Goal: Information Seeking & Learning: Learn about a topic

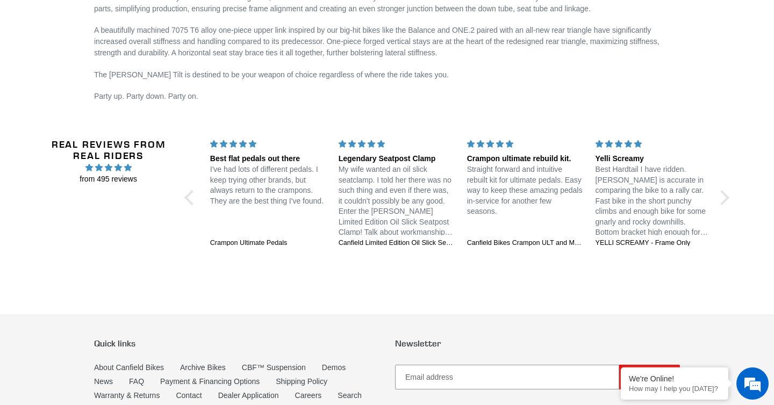
scroll to position [1809, 0]
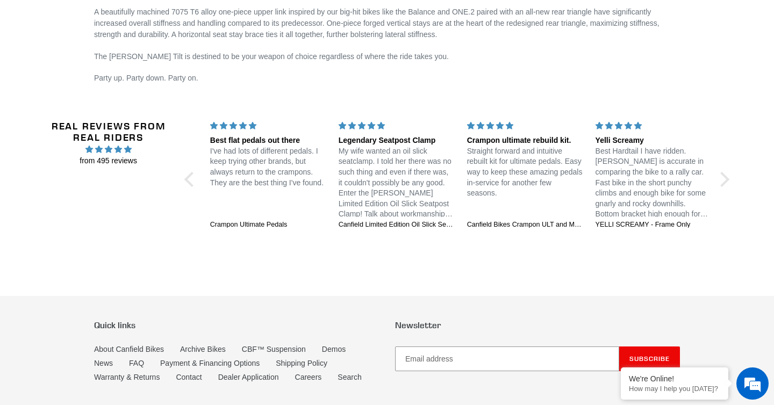
click at [131, 149] on span "4.97 stars" at bounding box center [128, 149] width 8 height 7
click at [141, 174] on div "Real Reviews from Real Riders from 495 reviews" at bounding box center [108, 173] width 139 height 107
click at [100, 135] on h2 "Real Reviews from Real Riders" at bounding box center [108, 131] width 139 height 23
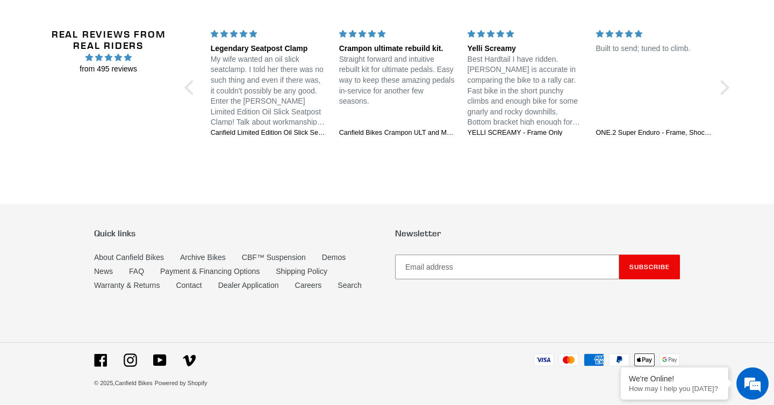
scroll to position [1290, 0]
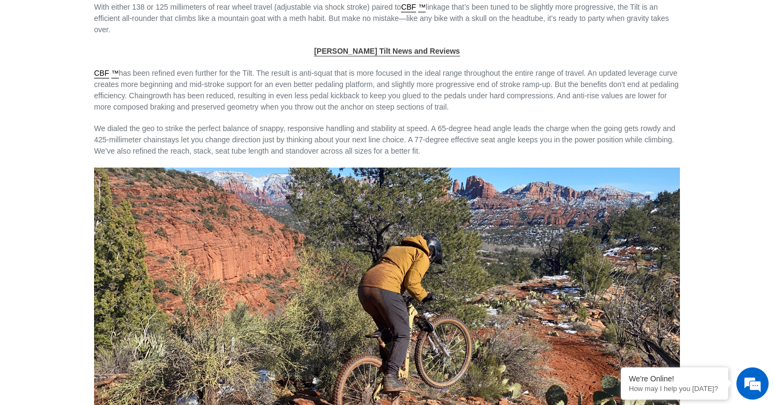
click at [369, 48] on span "Canfield Tilt News and Reviews" at bounding box center [387, 51] width 146 height 9
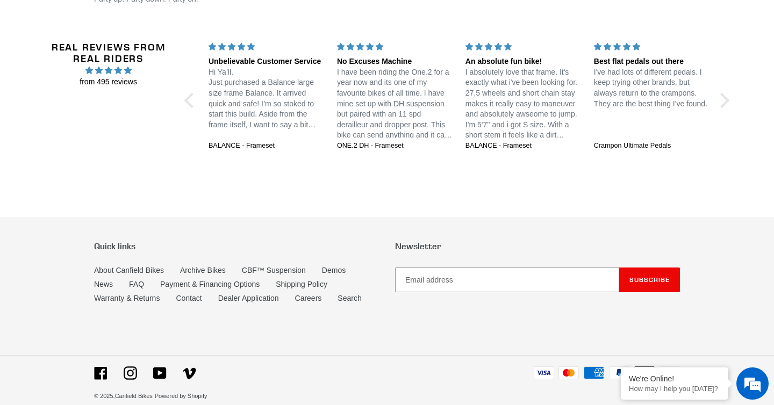
scroll to position [1901, 0]
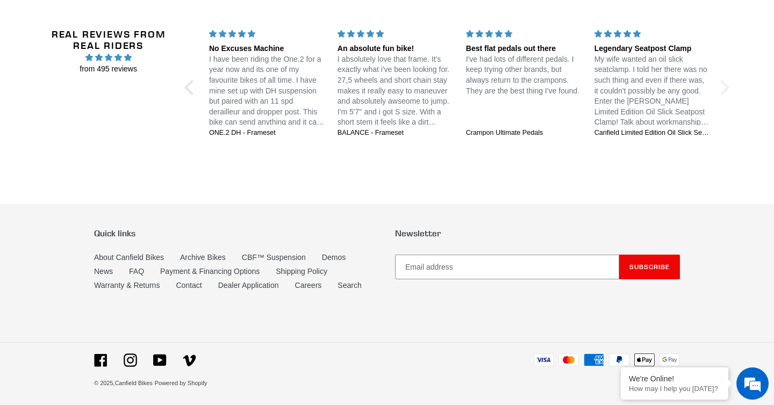
click at [719, 88] on div at bounding box center [721, 87] width 15 height 15
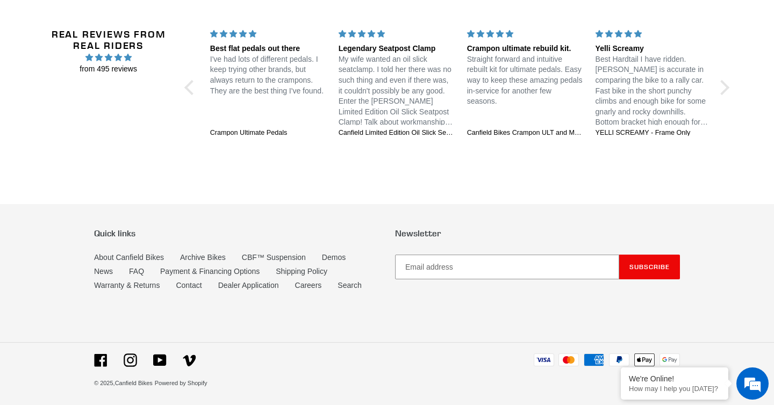
click at [100, 58] on span "4.97 stars" at bounding box center [100, 57] width 10 height 7
click at [108, 68] on span "from 495 reviews" at bounding box center [108, 68] width 139 height 11
click at [313, 286] on link "Careers" at bounding box center [308, 285] width 27 height 9
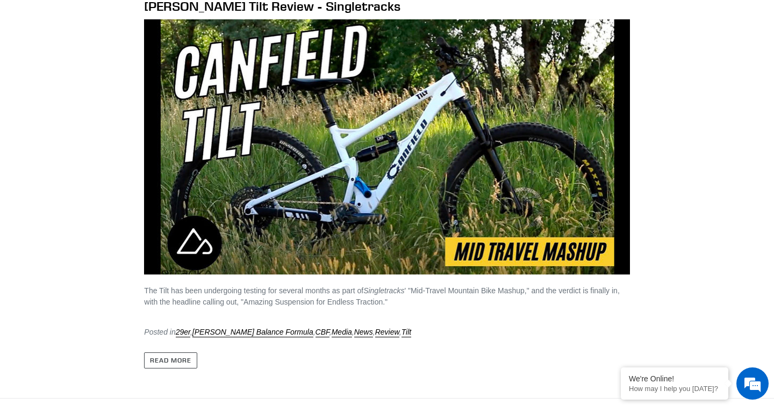
scroll to position [1990, 0]
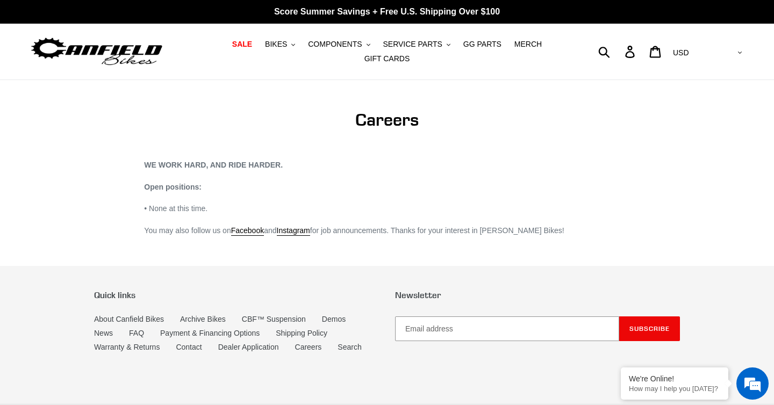
click at [114, 52] on img at bounding box center [97, 52] width 134 height 34
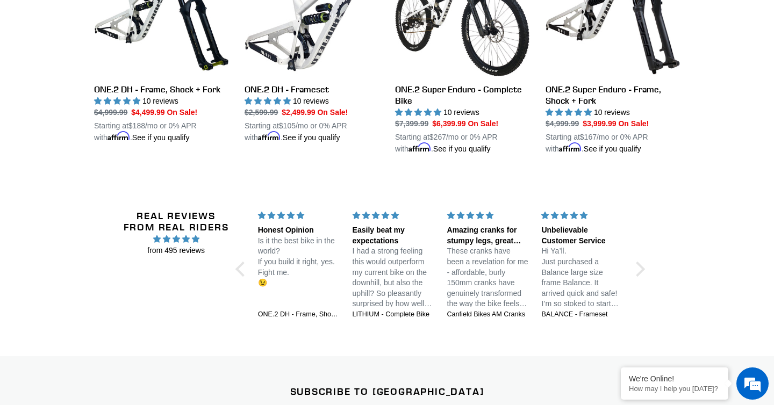
scroll to position [1416, 0]
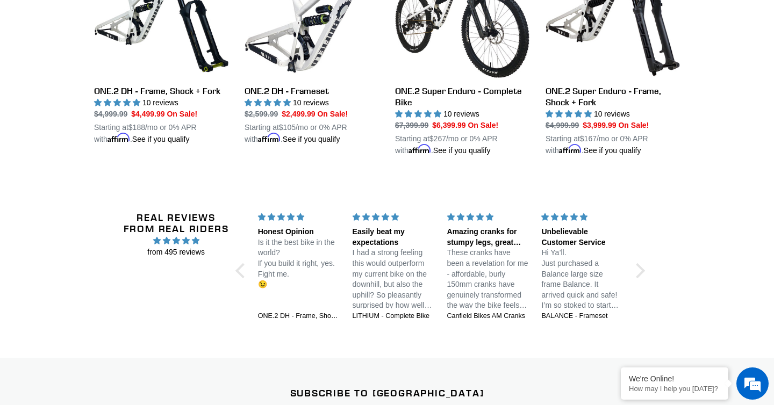
click at [368, 221] on div "Easily beat my expectations I had a strong feeling this would outperform my cur…" at bounding box center [393, 260] width 95 height 97
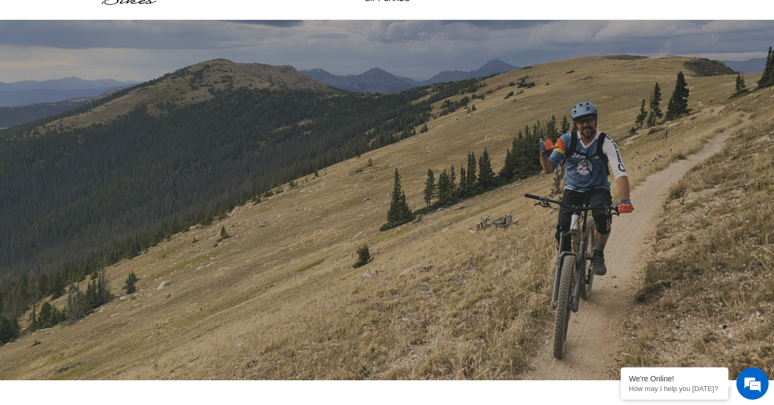
scroll to position [0, 0]
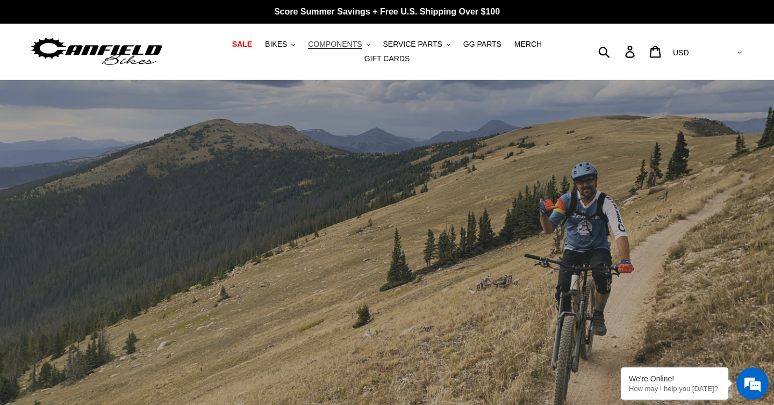
click at [335, 44] on span "COMPONENTS" at bounding box center [335, 44] width 54 height 9
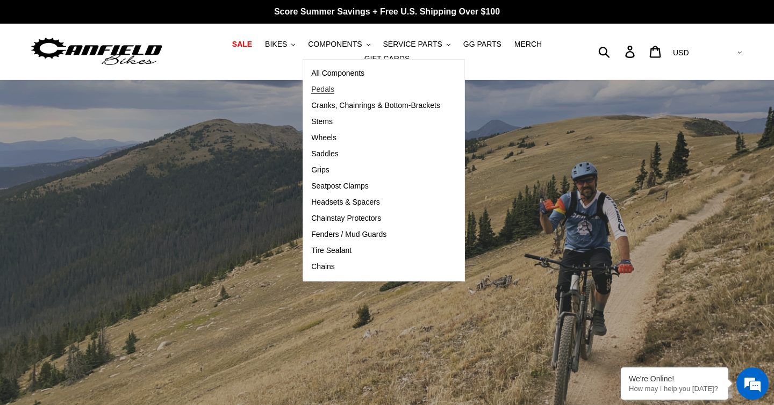
click at [334, 91] on span "Pedals" at bounding box center [322, 89] width 23 height 9
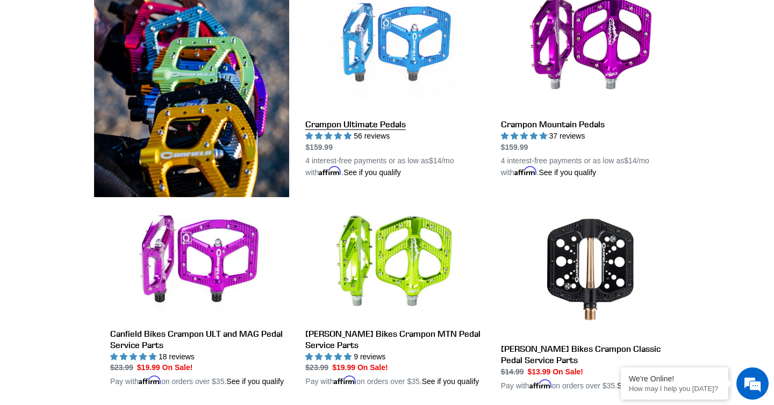
click at [390, 56] on link "Crampon Ultimate Pedals" at bounding box center [394, 77] width 179 height 201
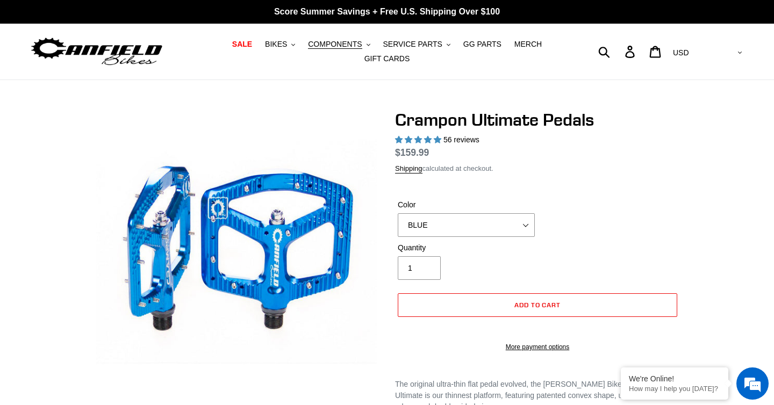
select select "highest-rating"
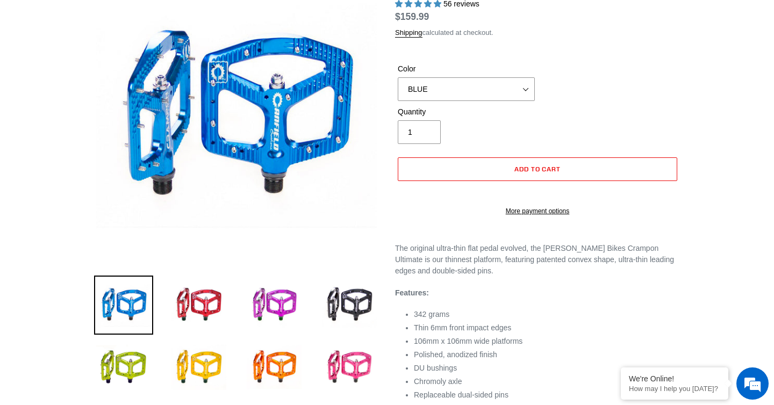
scroll to position [117, 0]
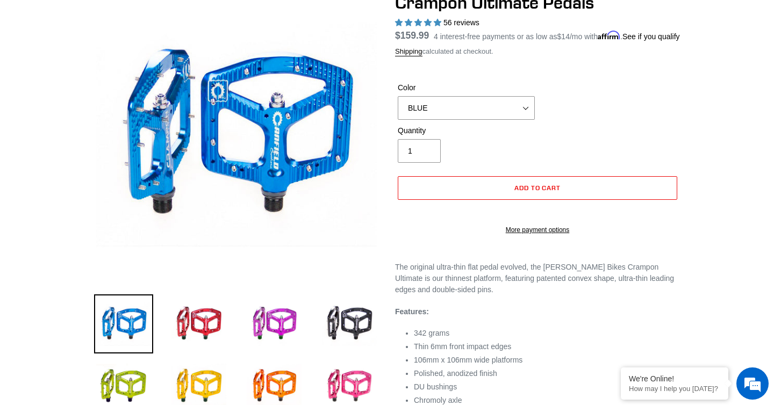
click at [483, 25] on div "56 reviews" at bounding box center [537, 22] width 285 height 11
click at [473, 25] on span "56 reviews" at bounding box center [461, 22] width 36 height 9
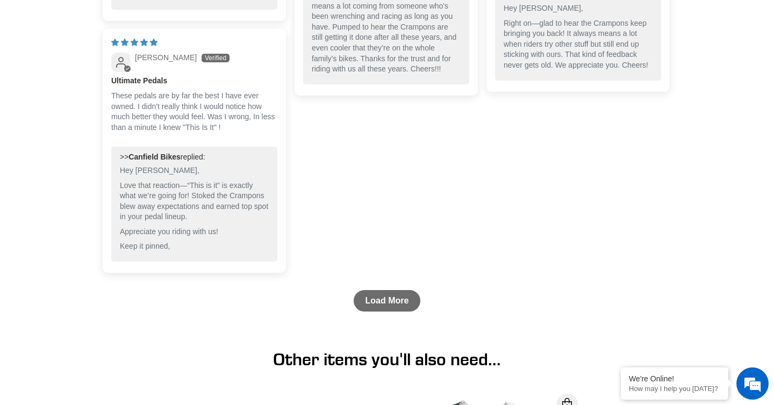
scroll to position [1577, 0]
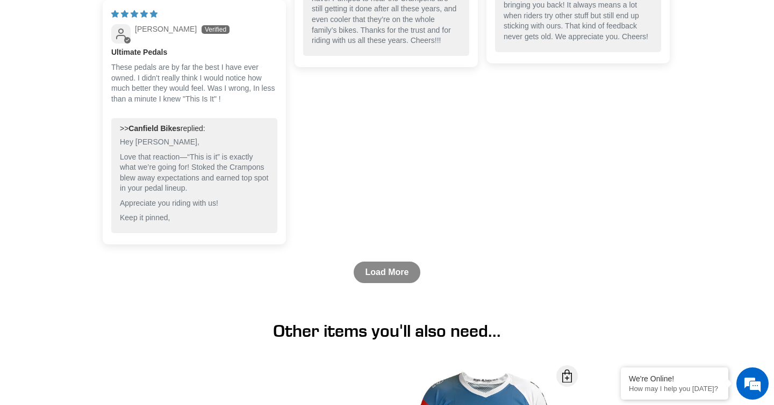
click at [408, 266] on link "Load More" at bounding box center [386, 272] width 67 height 21
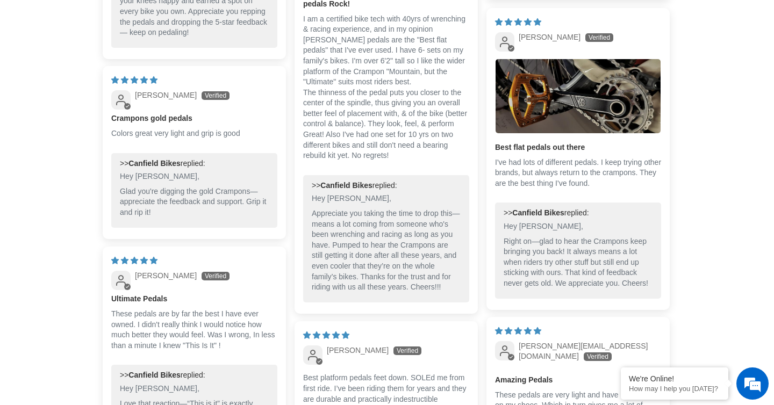
scroll to position [1176, 0]
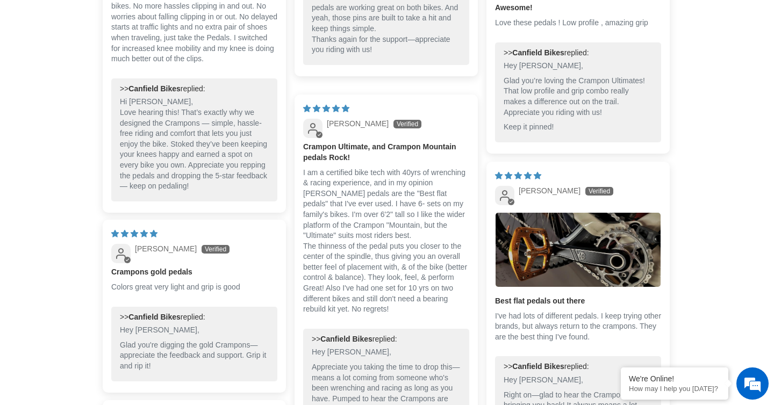
click at [521, 240] on img "Link to user picture 1" at bounding box center [577, 250] width 165 height 74
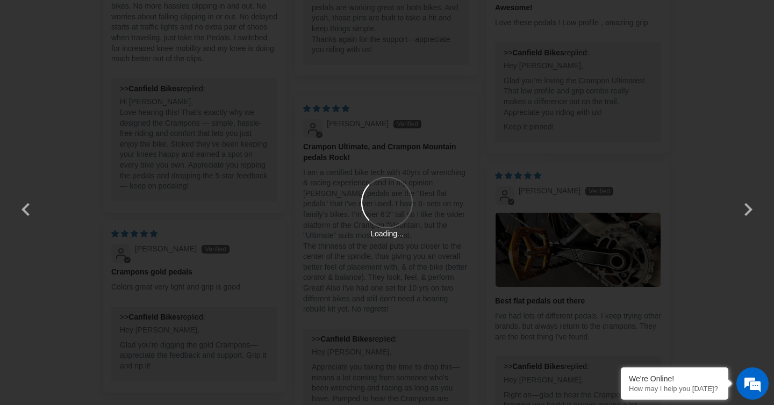
scroll to position [0, 0]
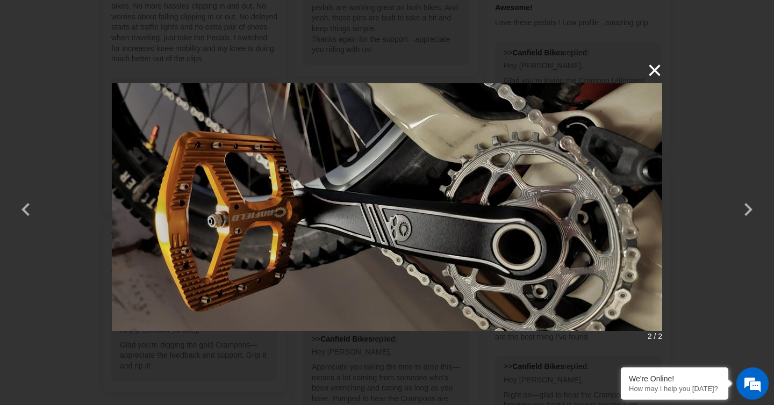
click at [658, 69] on button "×" at bounding box center [649, 70] width 26 height 26
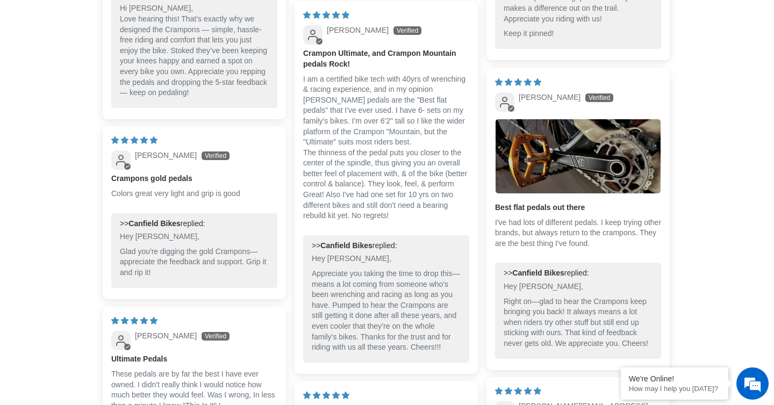
scroll to position [1272, 0]
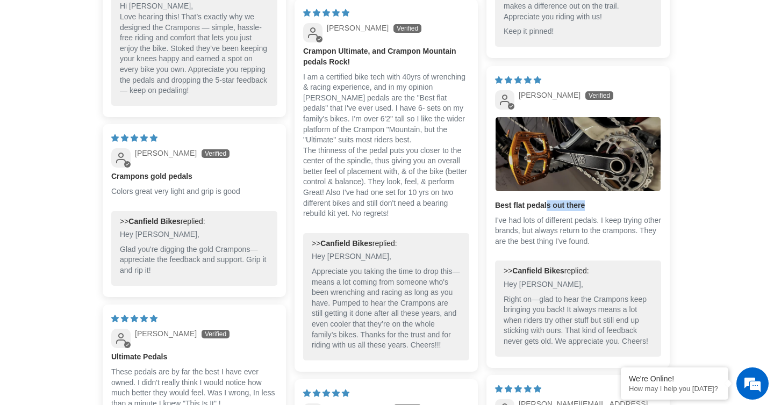
drag, startPoint x: 588, startPoint y: 205, endPoint x: 550, endPoint y: 204, distance: 38.2
click at [550, 204] on b "Best flat pedals out there" at bounding box center [578, 205] width 166 height 11
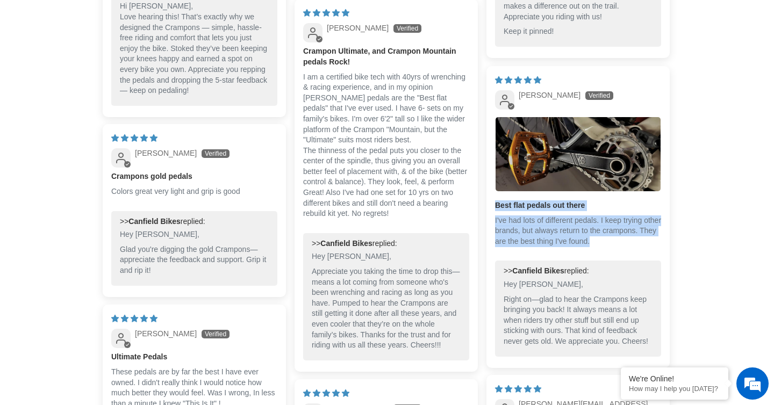
drag, startPoint x: 657, startPoint y: 244, endPoint x: 495, endPoint y: 204, distance: 167.2
click at [495, 204] on div "Best flat pedals out there I've had lots of different pedals. I keep trying oth…" at bounding box center [578, 227] width 166 height 55
copy div "Best flat pedals out there I've had lots of different pedals. I keep trying oth…"
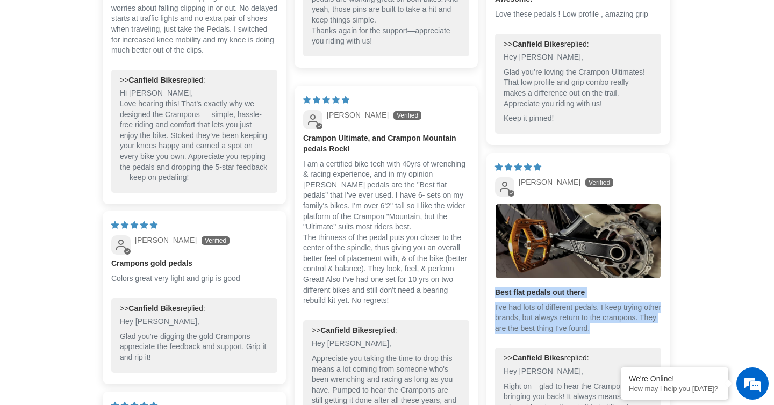
scroll to position [1189, 0]
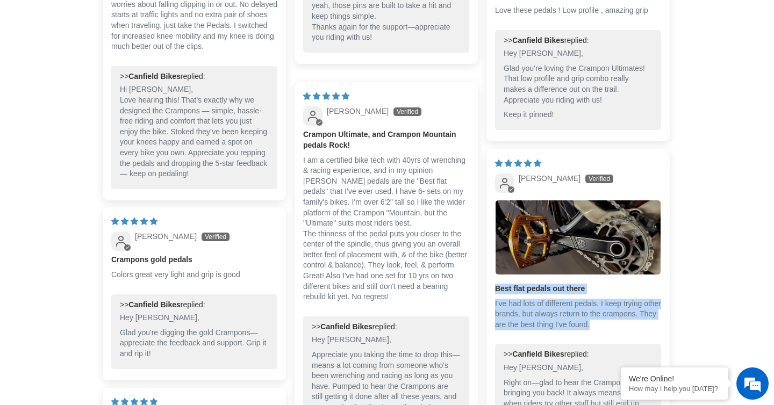
click at [608, 317] on p "I've had lots of different pedals. I keep trying other brands, but always retur…" at bounding box center [578, 315] width 166 height 32
drag, startPoint x: 655, startPoint y: 324, endPoint x: 493, endPoint y: 304, distance: 163.0
click at [493, 304] on div "05/03/2025 Matthew Marvosh Best flat pedals out there I've had lots of differen…" at bounding box center [577, 299] width 183 height 301
copy p "I've had lots of different pedals. I keep trying other brands, but always retur…"
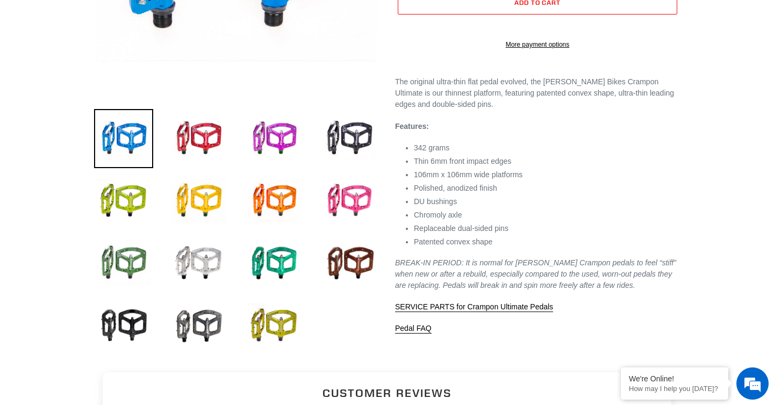
scroll to position [0, 0]
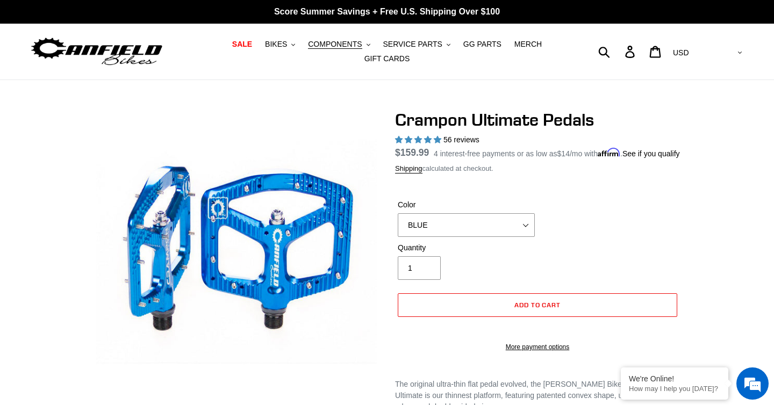
click at [132, 56] on img at bounding box center [97, 52] width 134 height 34
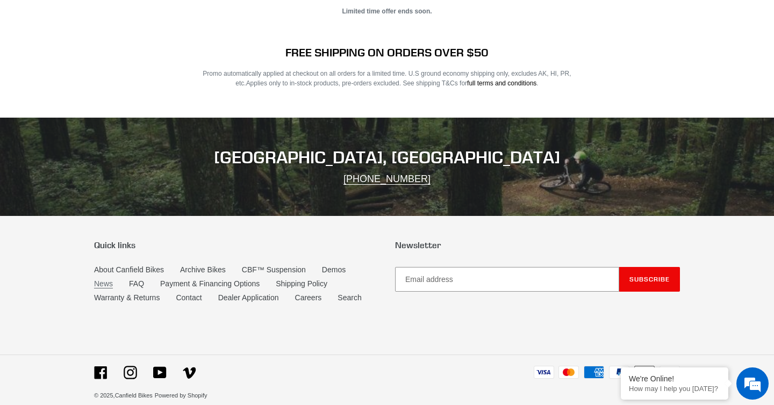
click at [103, 279] on link "News" at bounding box center [103, 283] width 19 height 9
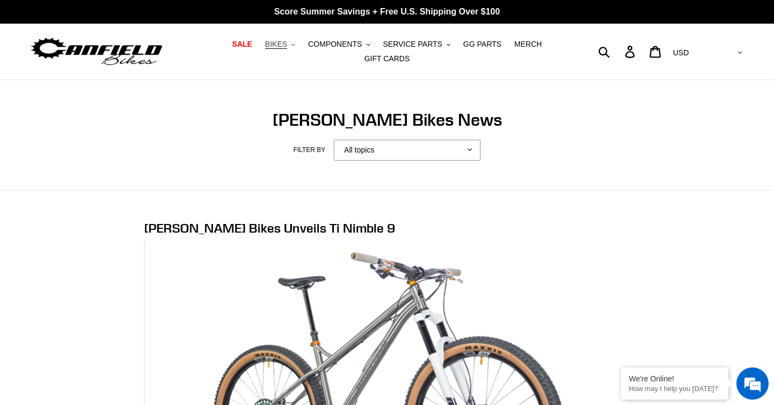
click at [283, 46] on span "BIKES" at bounding box center [276, 44] width 22 height 9
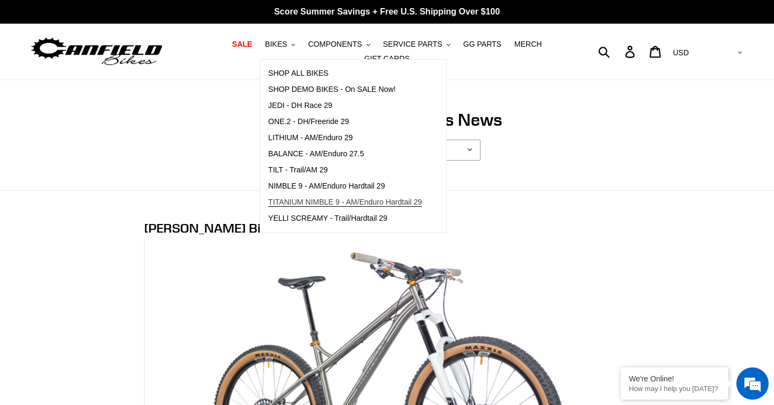
click at [371, 198] on span "TITANIUM NIMBLE 9 - AM/Enduro Hardtail 29" at bounding box center [345, 202] width 154 height 9
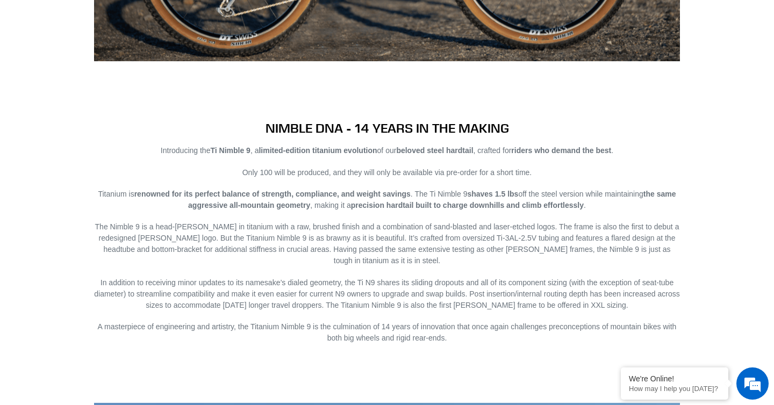
scroll to position [1230, 0]
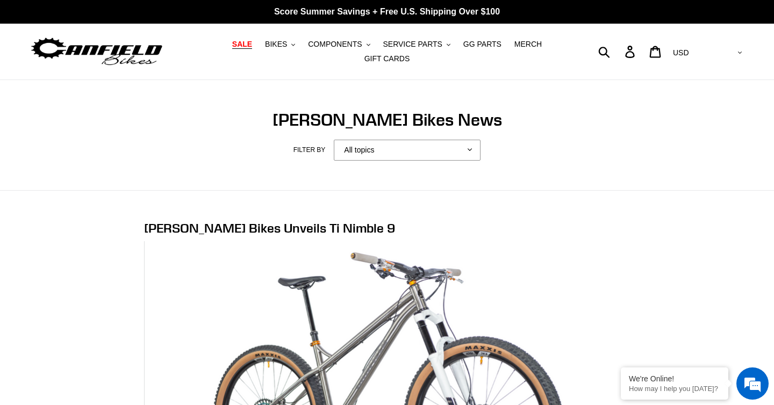
click at [239, 41] on span "SALE" at bounding box center [242, 44] width 20 height 9
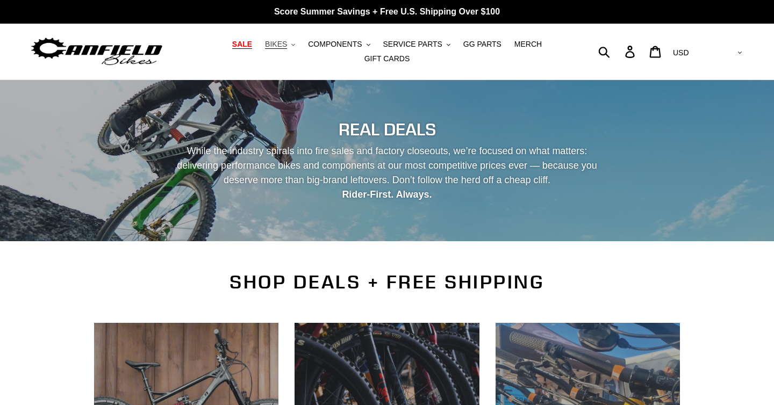
click at [287, 44] on span "BIKES" at bounding box center [276, 44] width 22 height 9
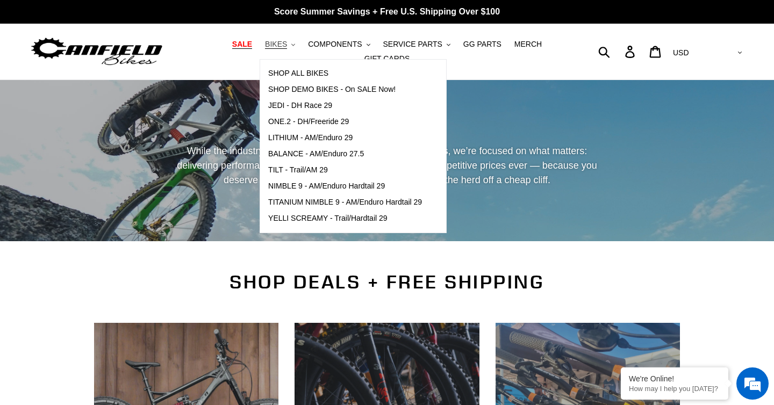
click at [287, 44] on span "BIKES" at bounding box center [276, 44] width 22 height 9
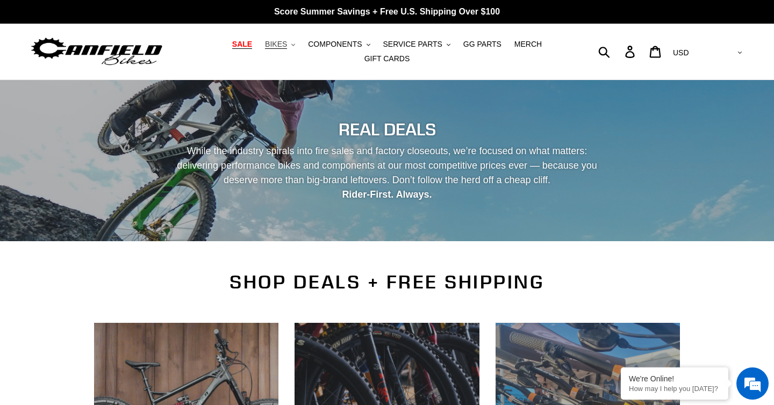
click at [290, 43] on button "BIKES .cls-1{fill:#231f20}" at bounding box center [279, 44] width 41 height 15
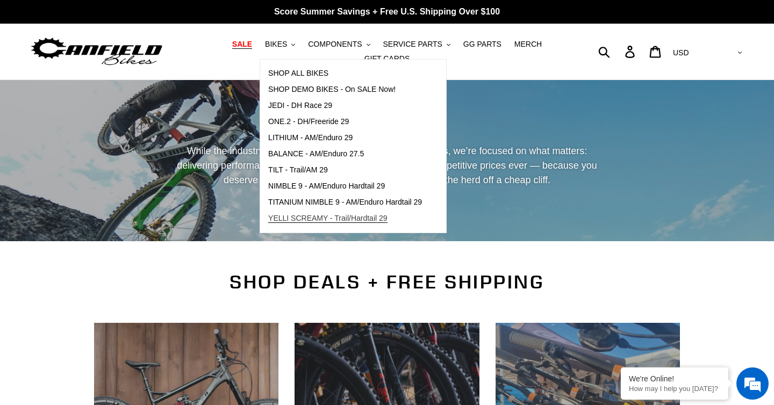
click at [373, 218] on span "YELLI SCREAMY - Trail/Hardtail 29" at bounding box center [327, 218] width 119 height 9
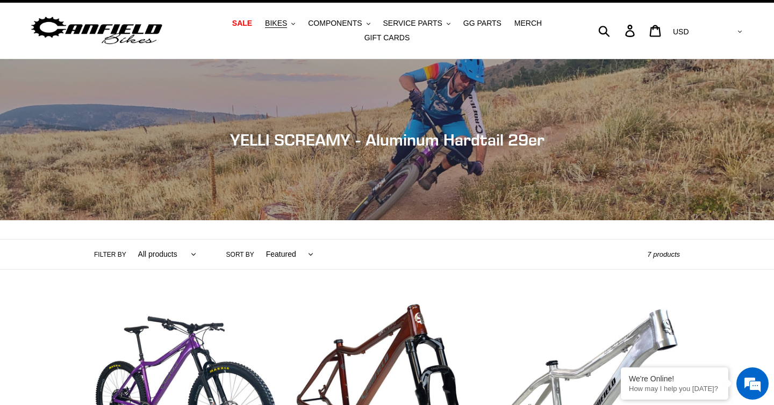
scroll to position [11, 0]
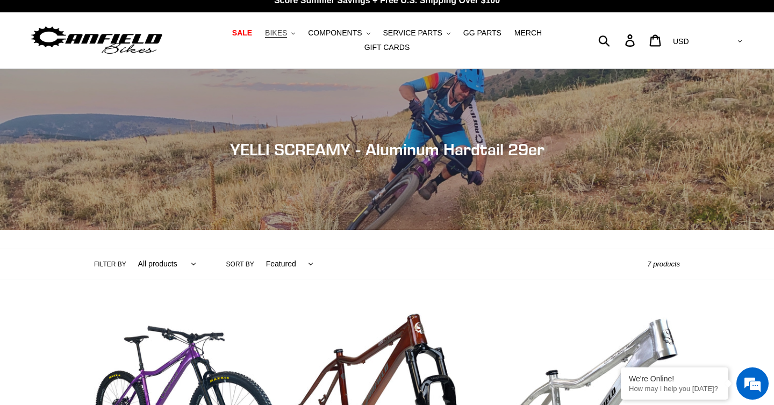
click at [285, 35] on span "BIKES" at bounding box center [276, 32] width 22 height 9
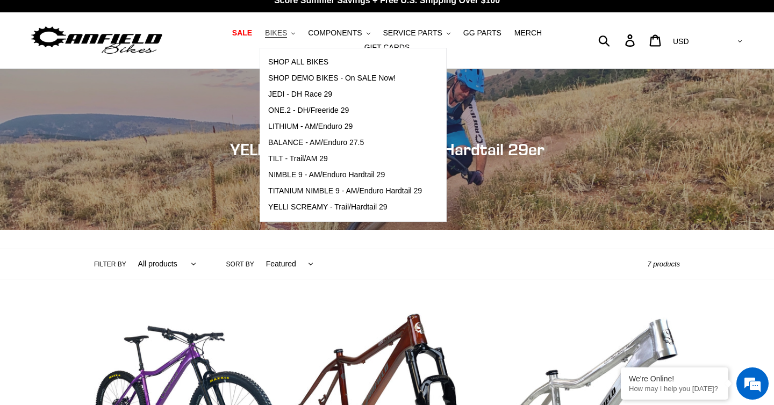
click at [283, 32] on span "BIKES" at bounding box center [276, 32] width 22 height 9
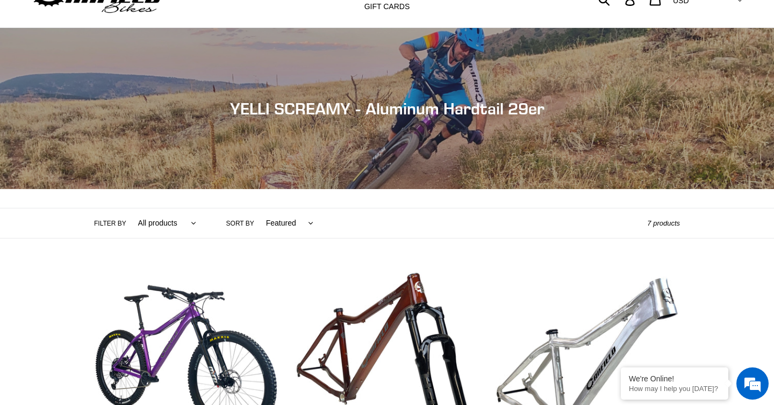
scroll to position [0, 0]
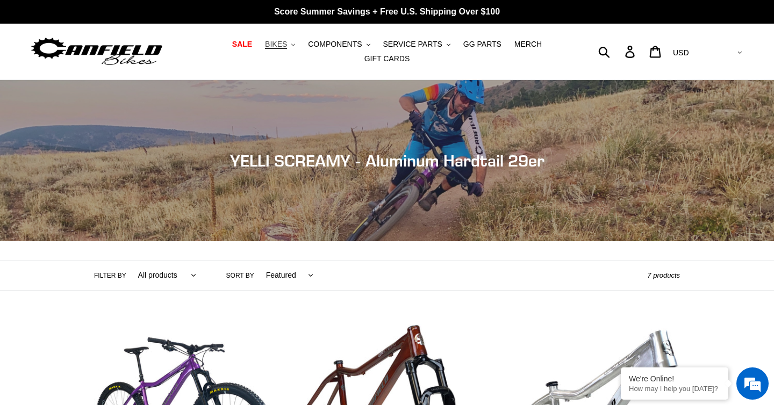
click at [283, 43] on span "BIKES" at bounding box center [276, 44] width 22 height 9
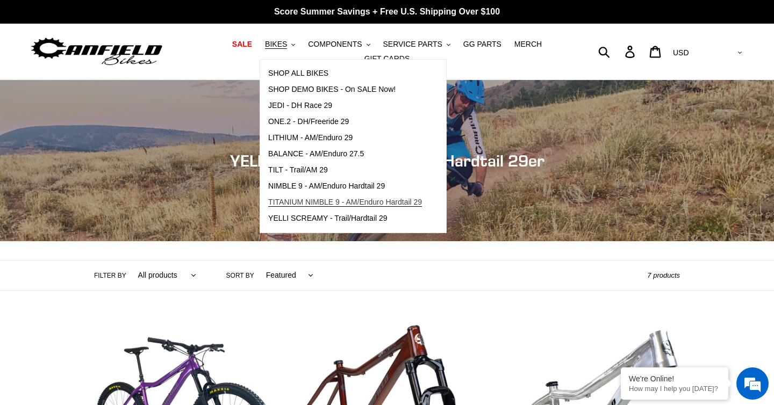
click at [340, 199] on span "TITANIUM NIMBLE 9 - AM/Enduro Hardtail 29" at bounding box center [345, 202] width 154 height 9
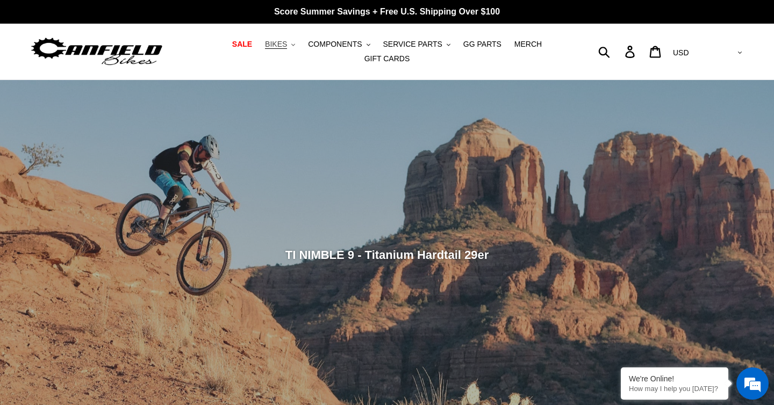
click at [282, 40] on span "BIKES" at bounding box center [276, 44] width 22 height 9
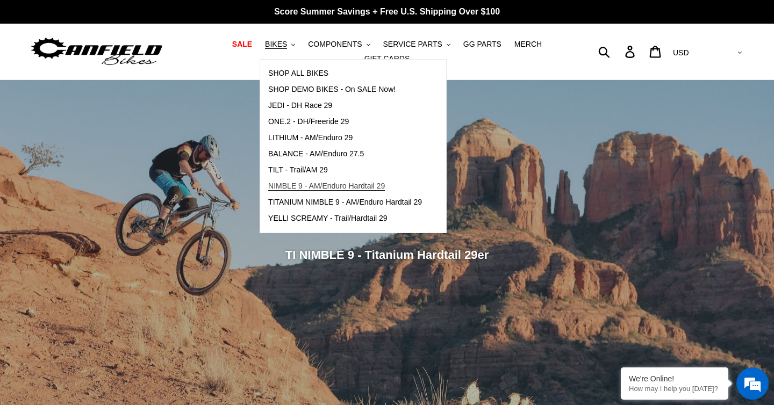
click at [329, 187] on span "NIMBLE 9 - AM/Enduro Hardtail 29" at bounding box center [326, 186] width 117 height 9
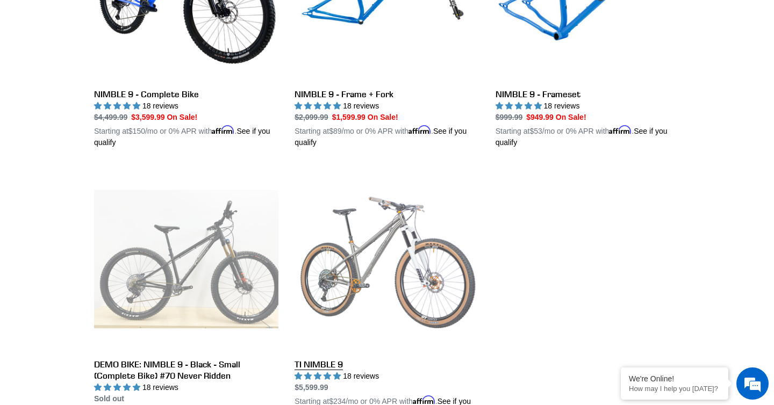
scroll to position [430, 0]
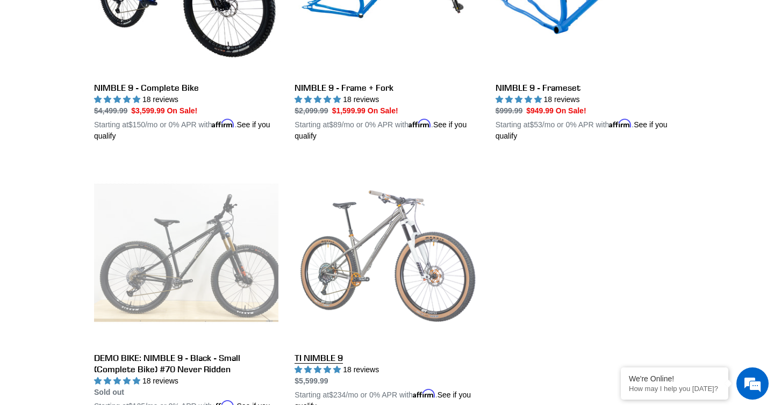
click at [369, 227] on link "TI NIMBLE 9" at bounding box center [386, 286] width 184 height 251
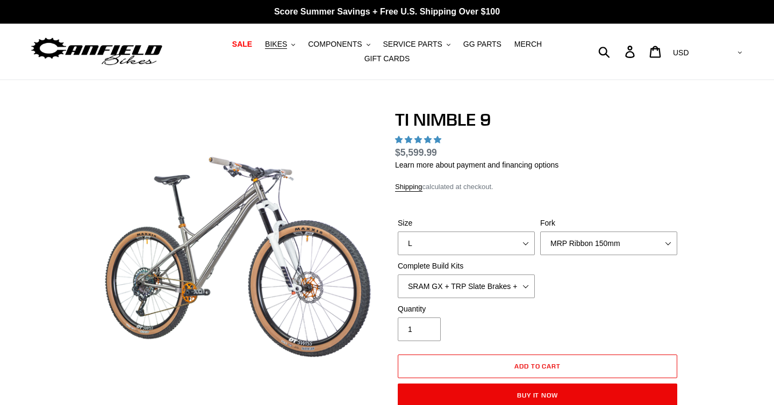
select select "highest-rating"
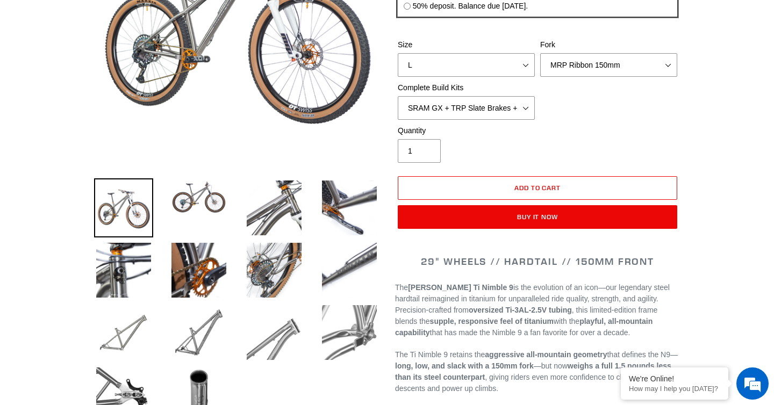
scroll to position [103, 0]
